Goal: Task Accomplishment & Management: Manage account settings

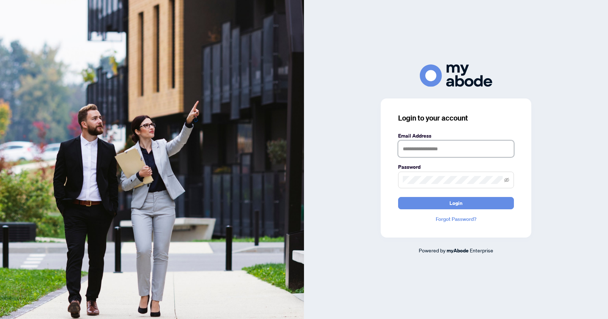
type input "**********"
click at [412, 203] on button "Login" at bounding box center [456, 203] width 116 height 12
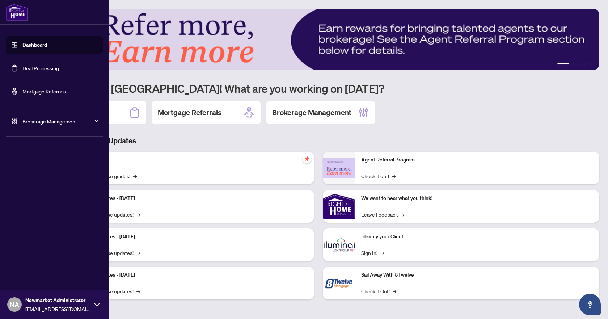
click at [46, 123] on span "Brokerage Management" at bounding box center [59, 121] width 75 height 8
click at [21, 172] on link "Manage Agents" at bounding box center [33, 173] width 36 height 7
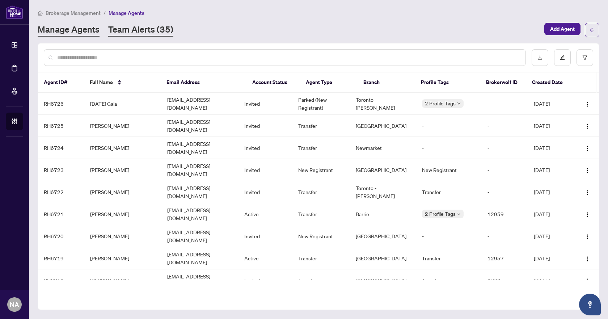
click at [139, 29] on link "Team Alerts (35)" at bounding box center [140, 30] width 65 height 13
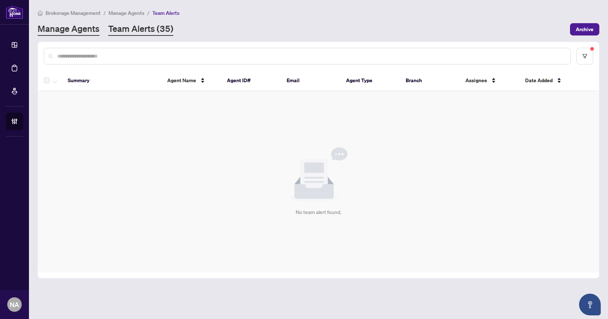
click at [82, 27] on link "Manage Agents" at bounding box center [69, 29] width 62 height 13
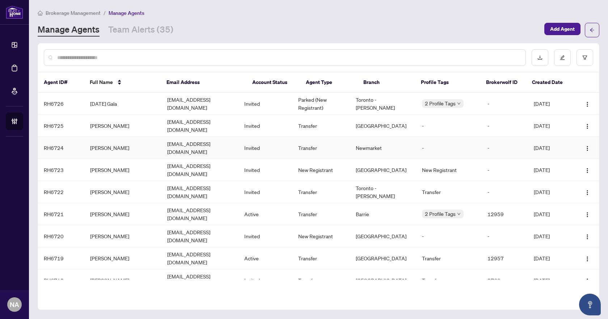
click at [105, 140] on td "[PERSON_NAME]" at bounding box center [122, 148] width 77 height 22
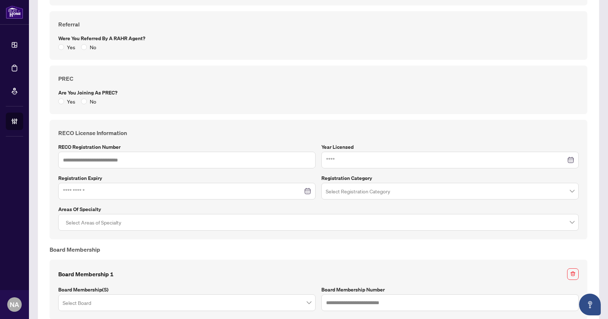
scroll to position [618, 0]
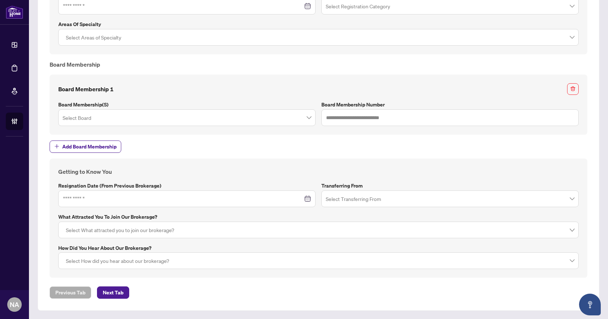
click at [306, 151] on span "Add Board Membership" at bounding box center [318, 146] width 537 height 12
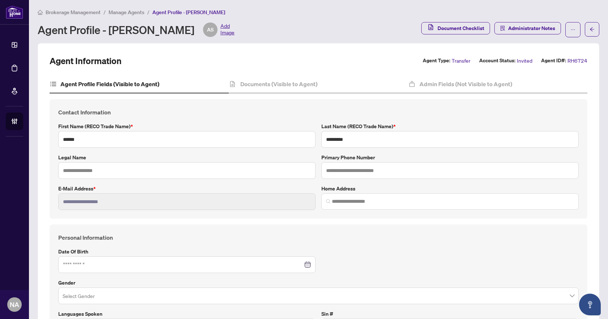
scroll to position [0, 0]
click at [294, 88] on h4 "Documents (Visible to Agent)" at bounding box center [278, 84] width 77 height 9
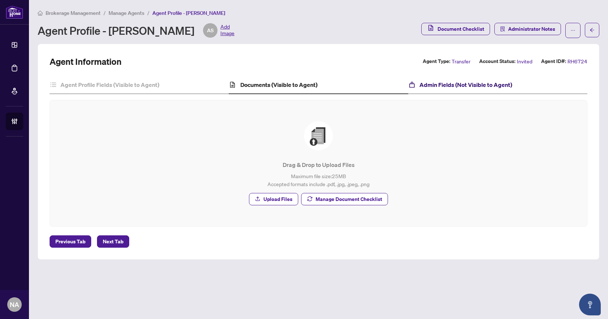
click at [436, 84] on h4 "Admin Fields (Not Visible to Agent)" at bounding box center [465, 84] width 93 height 9
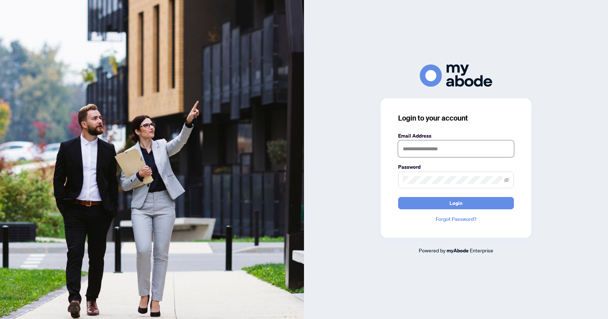
type input "**********"
click at [427, 202] on button "Login" at bounding box center [456, 203] width 116 height 12
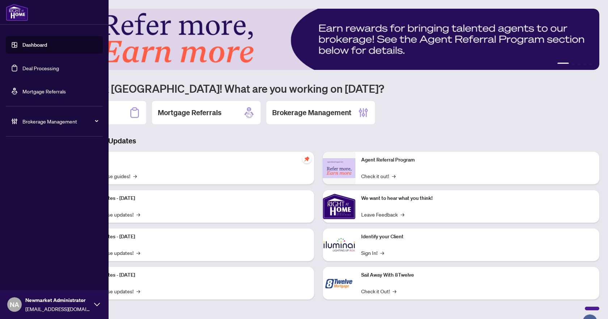
click at [33, 67] on link "Deal Processing" at bounding box center [40, 68] width 37 height 7
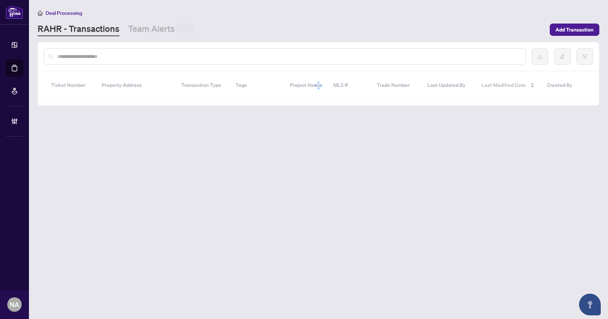
click at [144, 56] on input "text" at bounding box center [288, 56] width 462 height 8
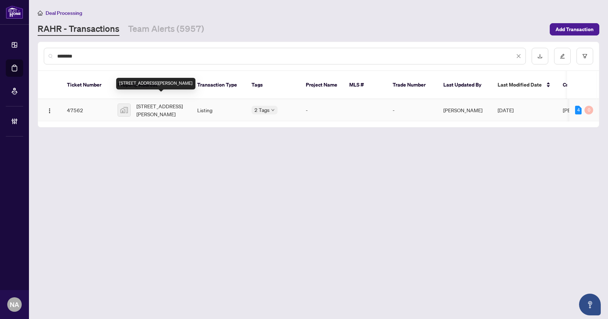
type input "********"
click at [155, 102] on span "309 Rathburn Road, Etobicoke, ON, Canada" at bounding box center [160, 110] width 49 height 16
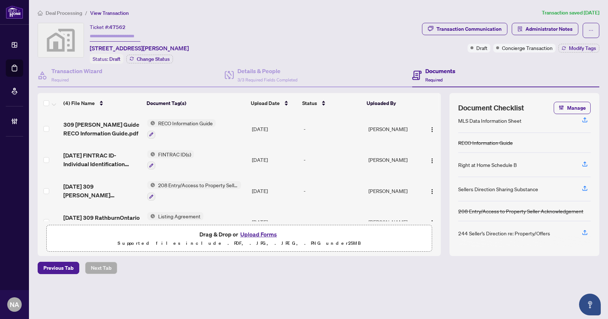
scroll to position [73, 0]
click at [78, 12] on span "Deal Processing" at bounding box center [64, 13] width 37 height 7
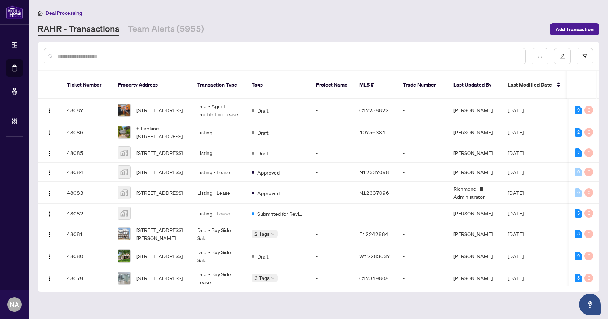
click at [116, 59] on div at bounding box center [285, 56] width 482 height 17
click at [118, 57] on input "text" at bounding box center [288, 56] width 462 height 8
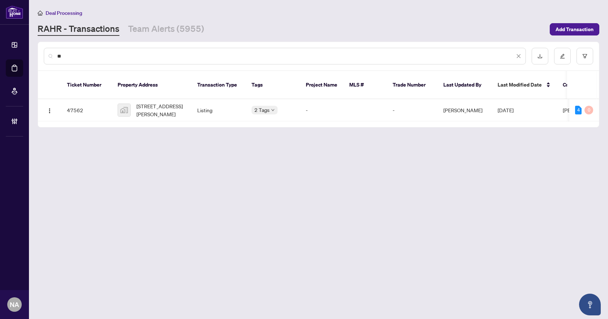
type input "*"
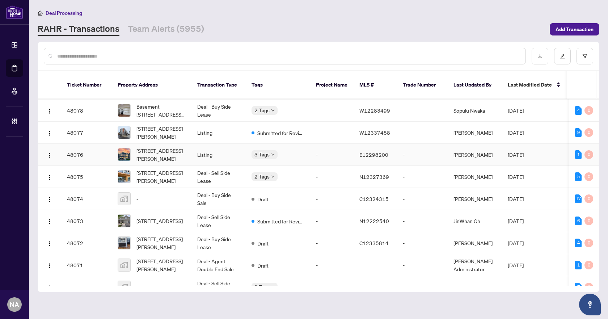
scroll to position [217, 0]
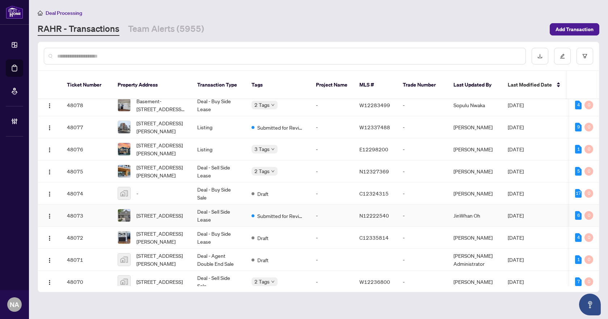
click at [150, 211] on span "135 Hartford Cres, Newmarket, Ontario L3X 2Z4, Canada" at bounding box center [159, 215] width 46 height 8
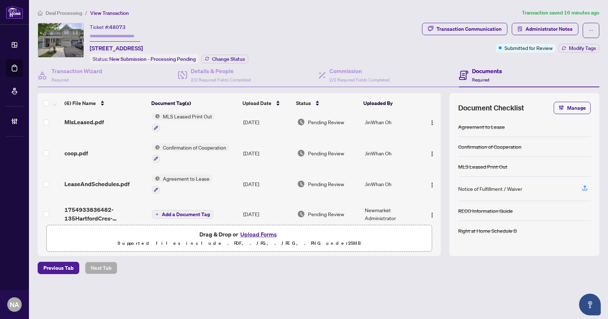
scroll to position [78, 0]
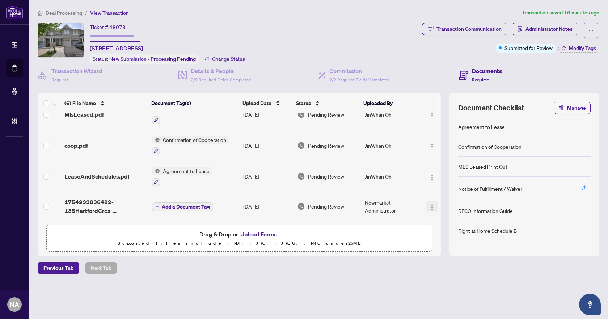
click at [429, 204] on img "button" at bounding box center [432, 207] width 6 height 6
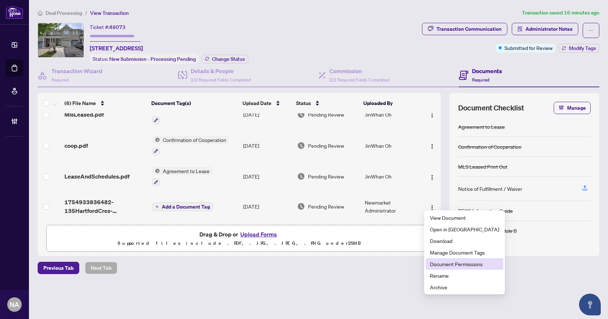
click at [449, 262] on span "Document Permissions" at bounding box center [464, 264] width 69 height 8
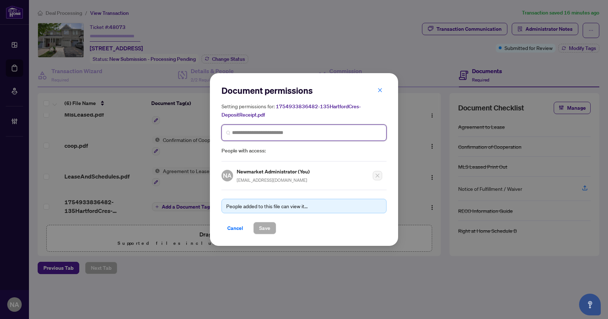
click at [278, 131] on input "search" at bounding box center [307, 133] width 150 height 8
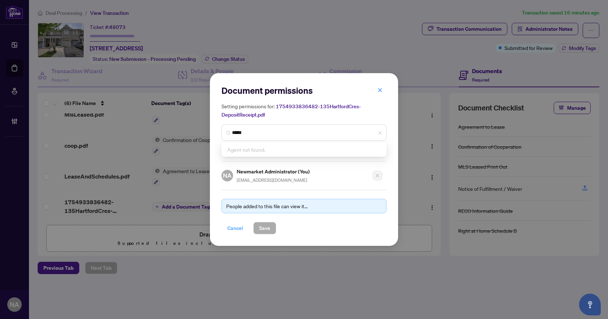
click at [243, 227] on span "Cancel" at bounding box center [235, 228] width 16 height 12
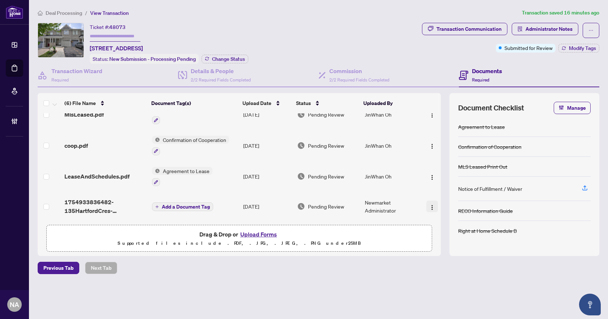
click at [429, 206] on img "button" at bounding box center [432, 207] width 6 height 6
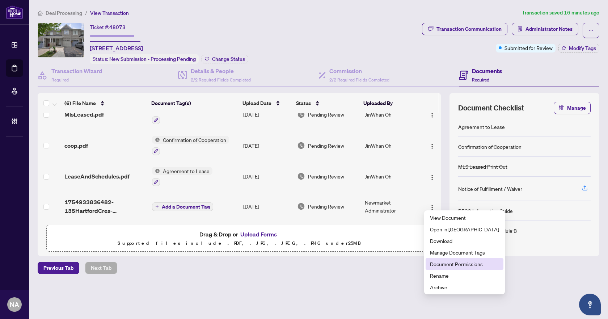
click at [430, 260] on span "Document Permissions" at bounding box center [464, 264] width 69 height 8
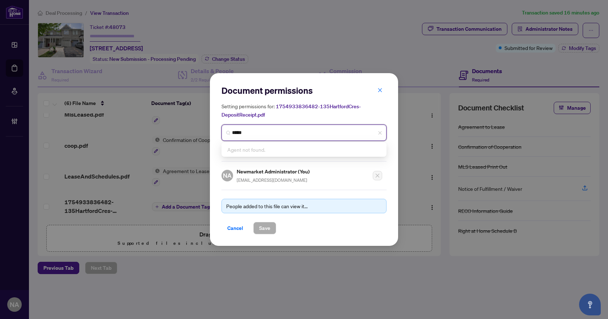
drag, startPoint x: 263, startPoint y: 134, endPoint x: 235, endPoint y: 140, distance: 27.9
click at [235, 140] on span "*****" at bounding box center [303, 132] width 165 height 16
type input "*****"
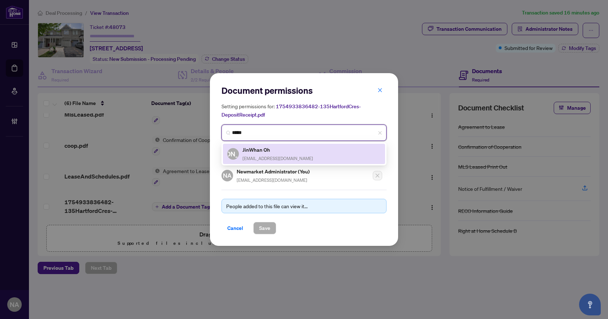
click at [263, 147] on h5 "JinWhan Oh" at bounding box center [277, 149] width 71 height 8
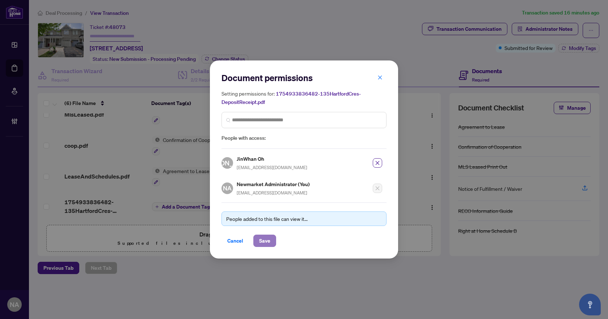
click at [268, 238] on span "Save" at bounding box center [264, 241] width 11 height 12
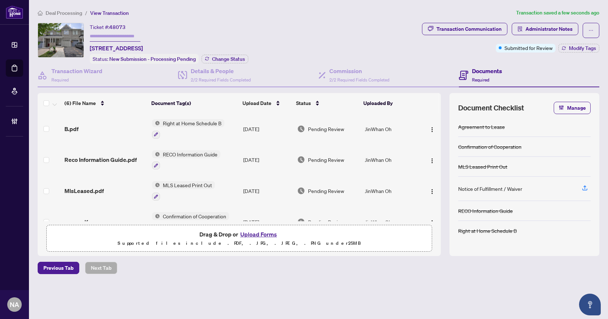
scroll to position [72, 0]
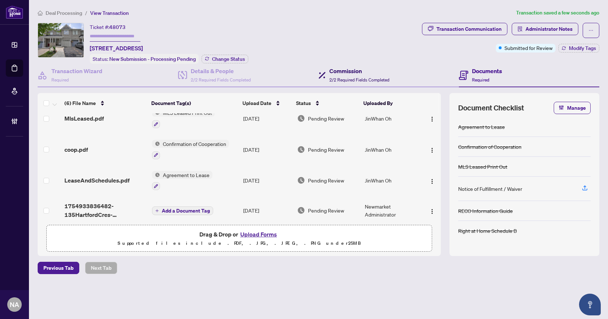
click at [357, 74] on div "Commission 2/2 Required Fields Completed" at bounding box center [359, 75] width 60 height 17
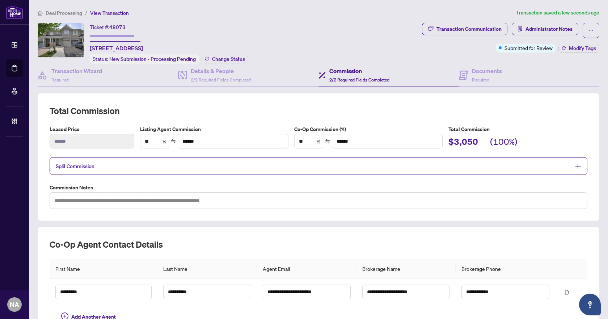
click at [56, 13] on span "Deal Processing" at bounding box center [64, 13] width 37 height 7
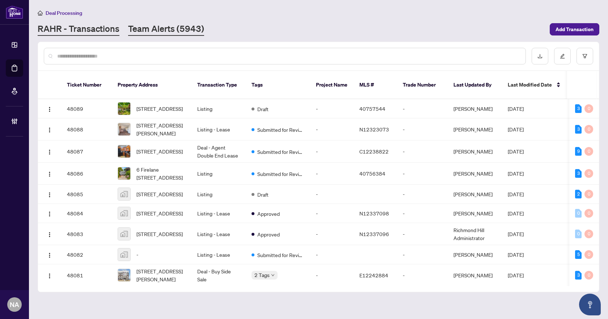
click at [166, 31] on link "Team Alerts (5943)" at bounding box center [166, 29] width 76 height 13
